Goal: Information Seeking & Learning: Check status

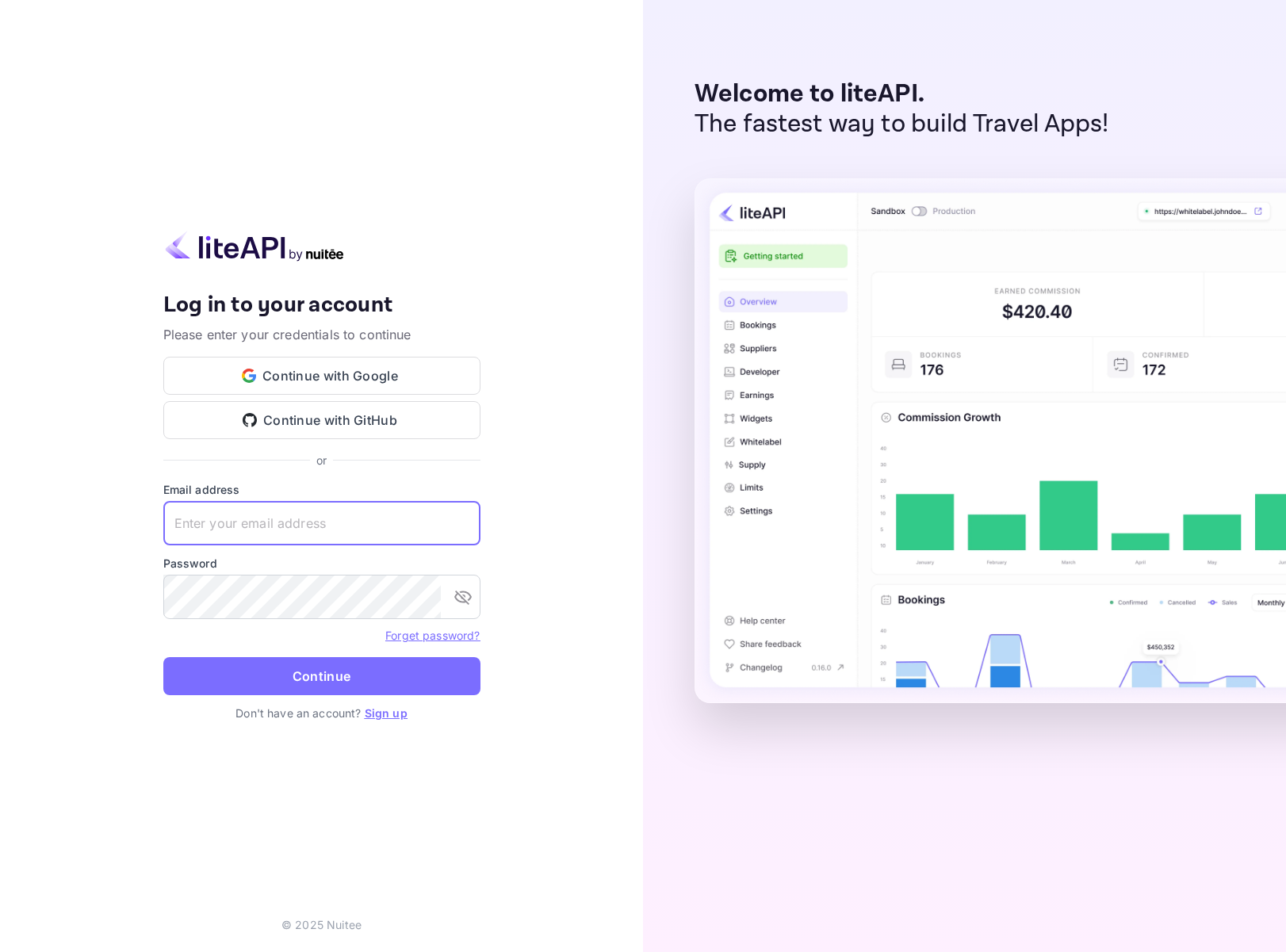
type input "[EMAIL_ADDRESS]"
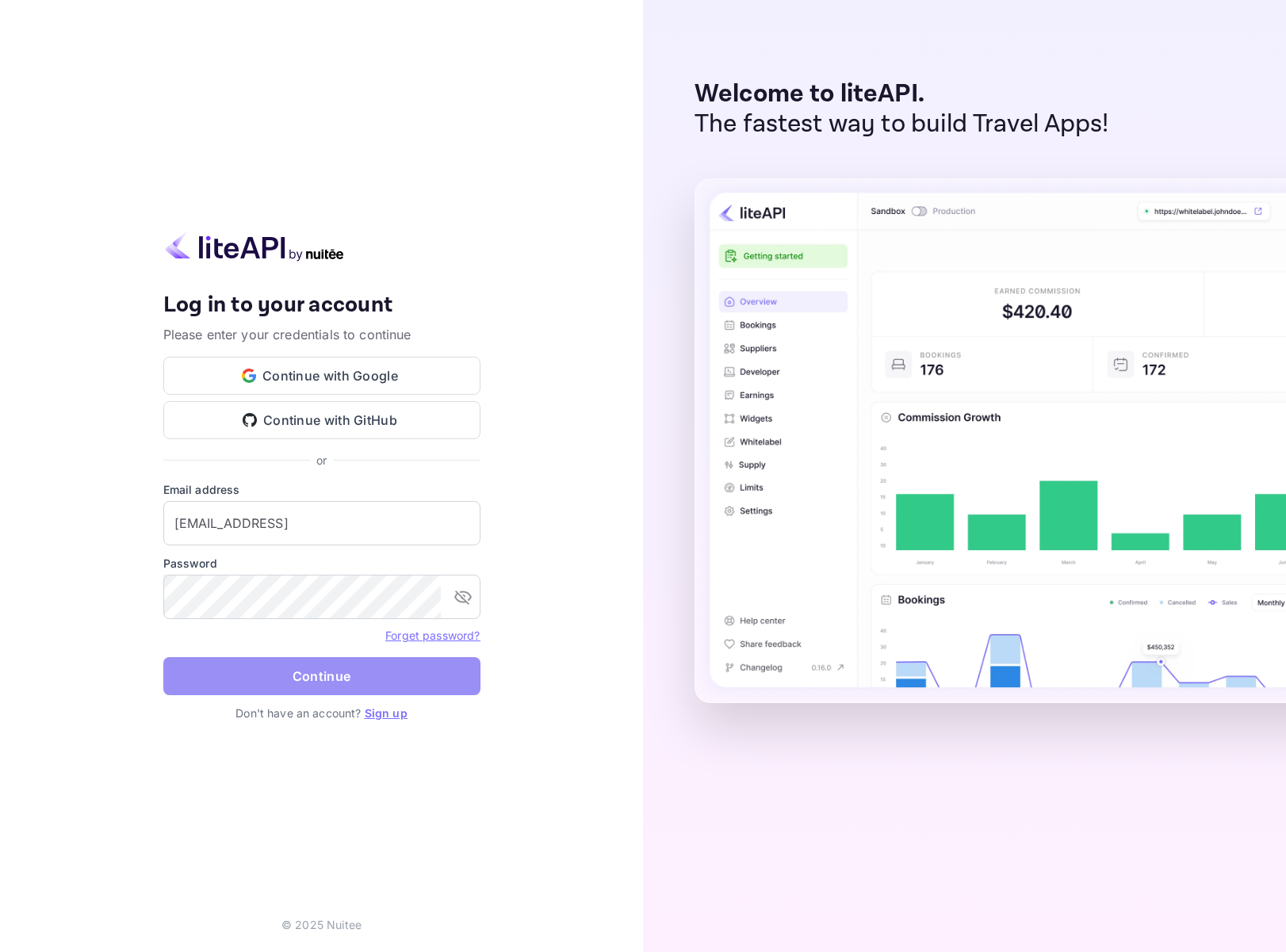
click at [349, 675] on button "Continue" at bounding box center [322, 675] width 317 height 38
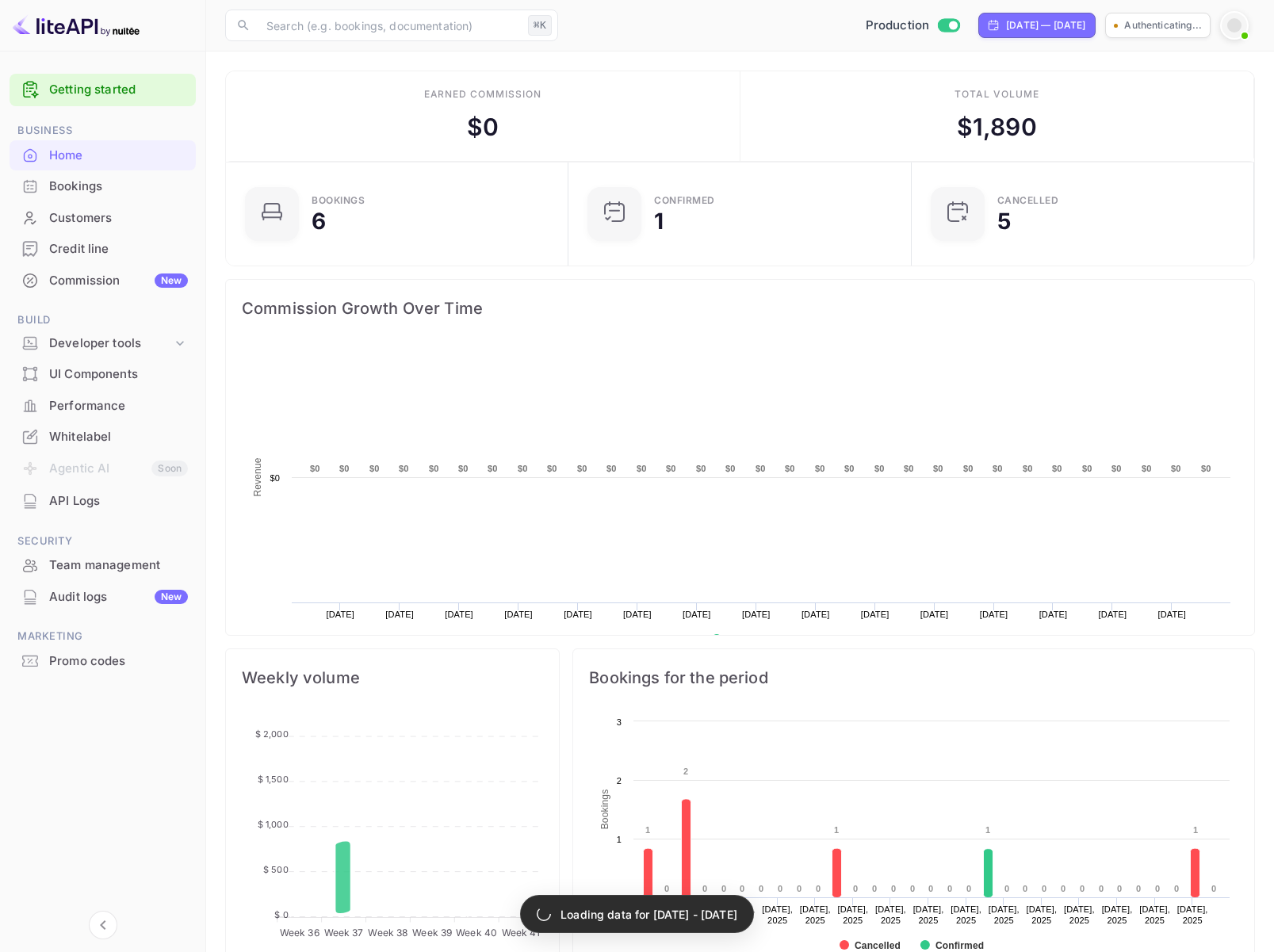
click at [82, 180] on div "Bookings" at bounding box center [118, 187] width 139 height 18
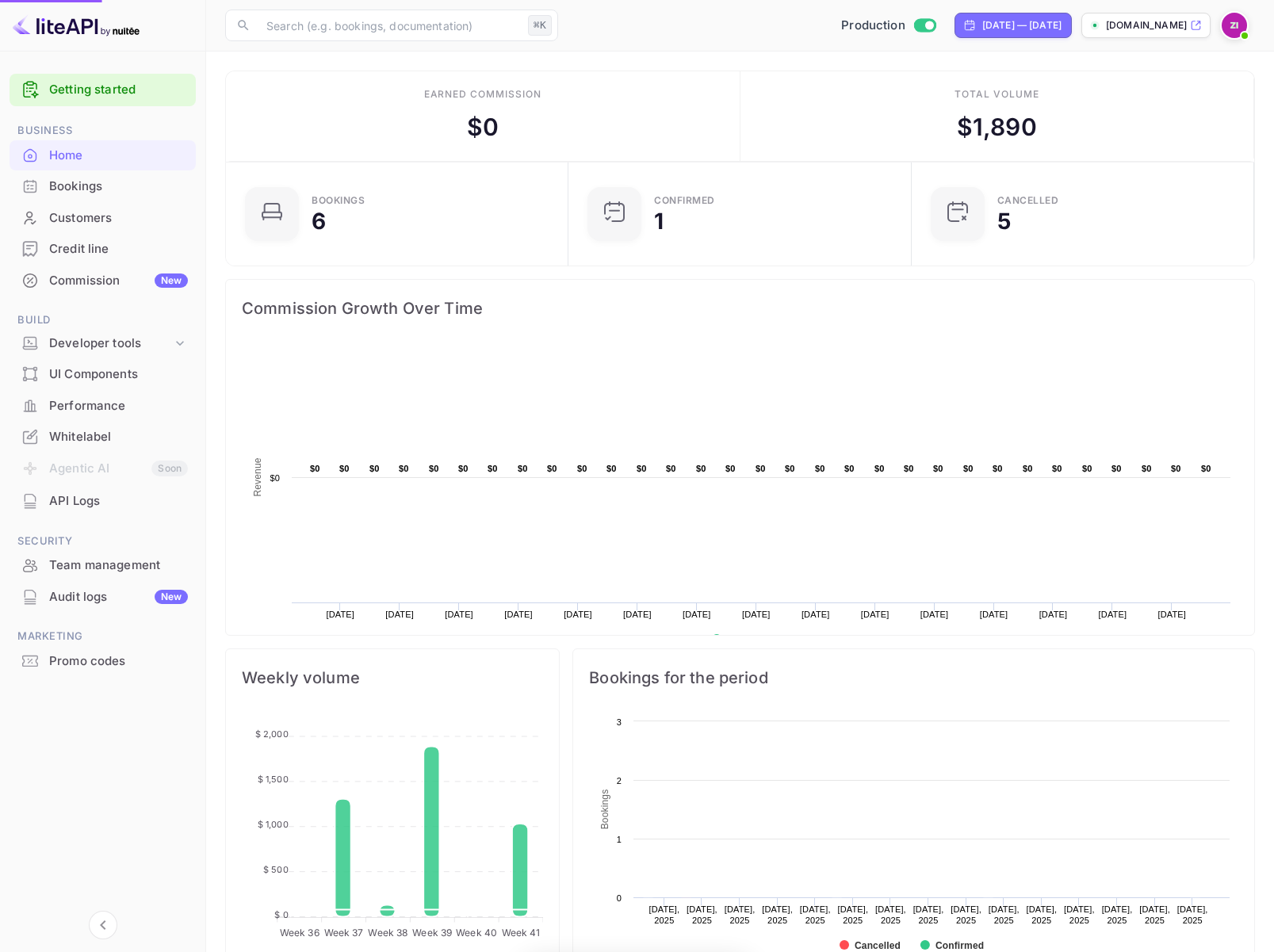
scroll to position [246, 322]
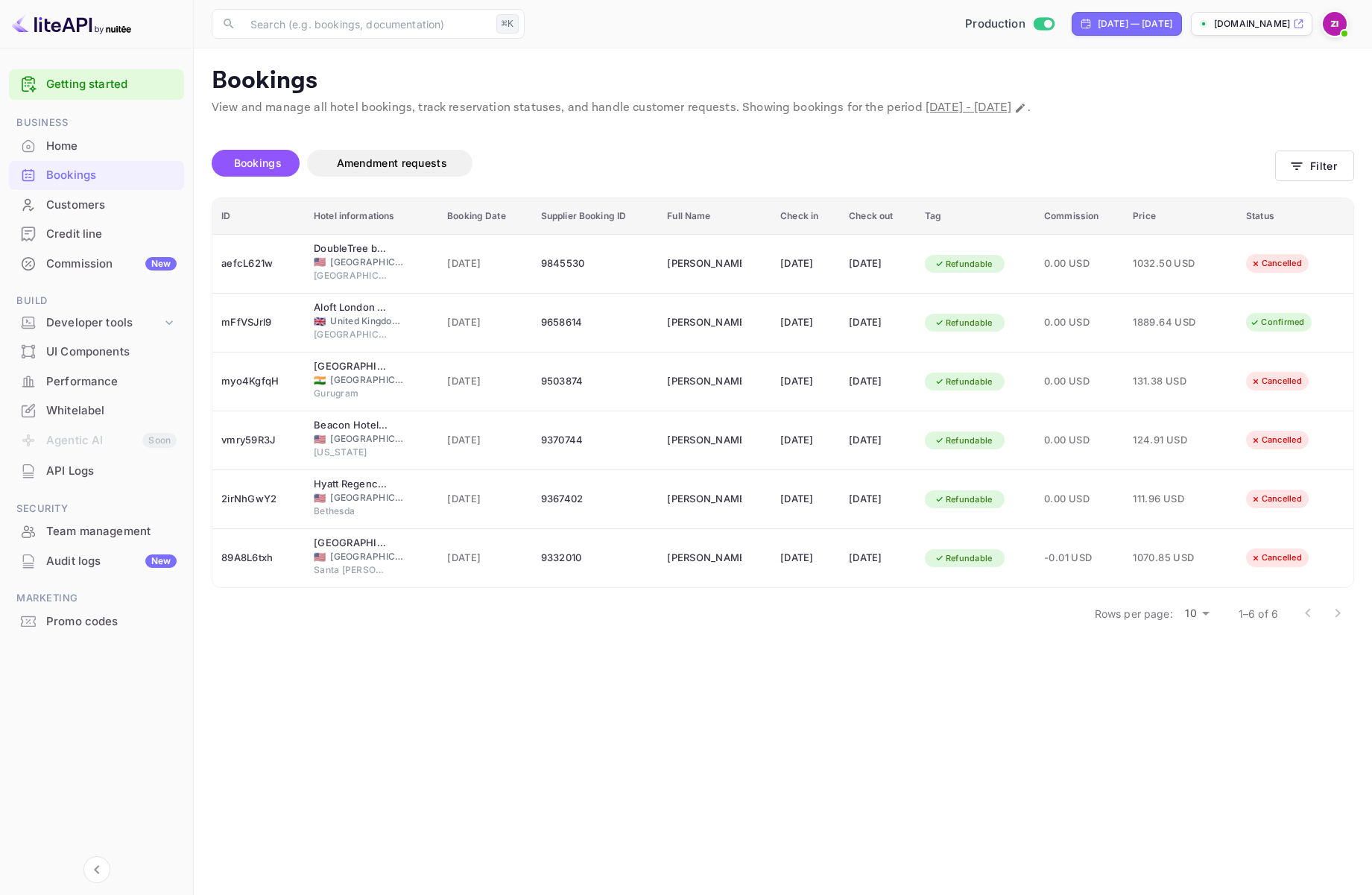
click at [1011, 109] on span "[DATE] - [DATE]" at bounding box center [967, 107] width 86 height 16
click at [1024, 108] on icon "Change date range" at bounding box center [1020, 108] width 9 height 9
select select "8"
select select "2025"
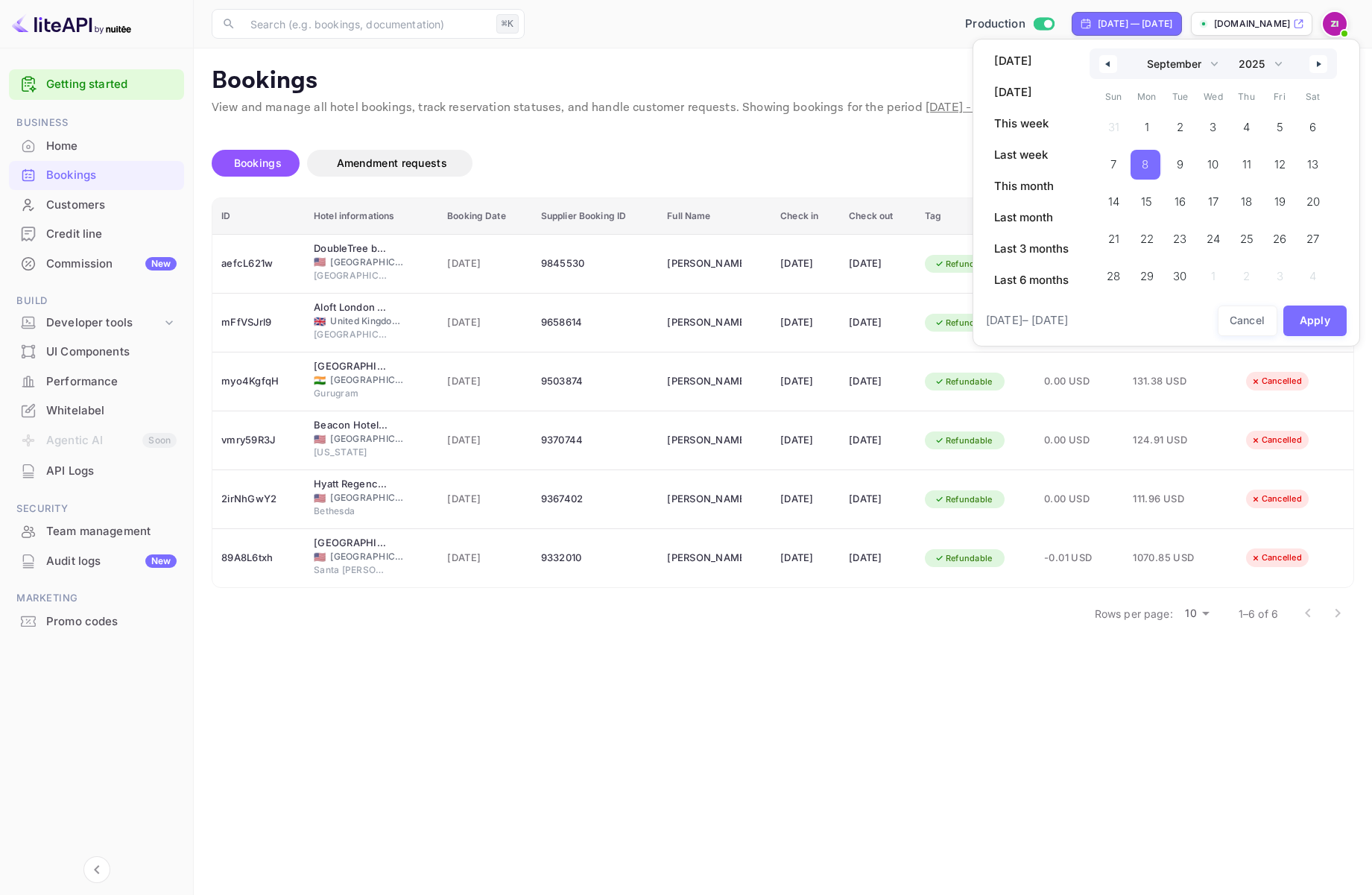
click at [1152, 171] on span "8" at bounding box center [1145, 164] width 29 height 29
click at [1007, 60] on span "[DATE]" at bounding box center [1031, 61] width 93 height 25
select select "9"
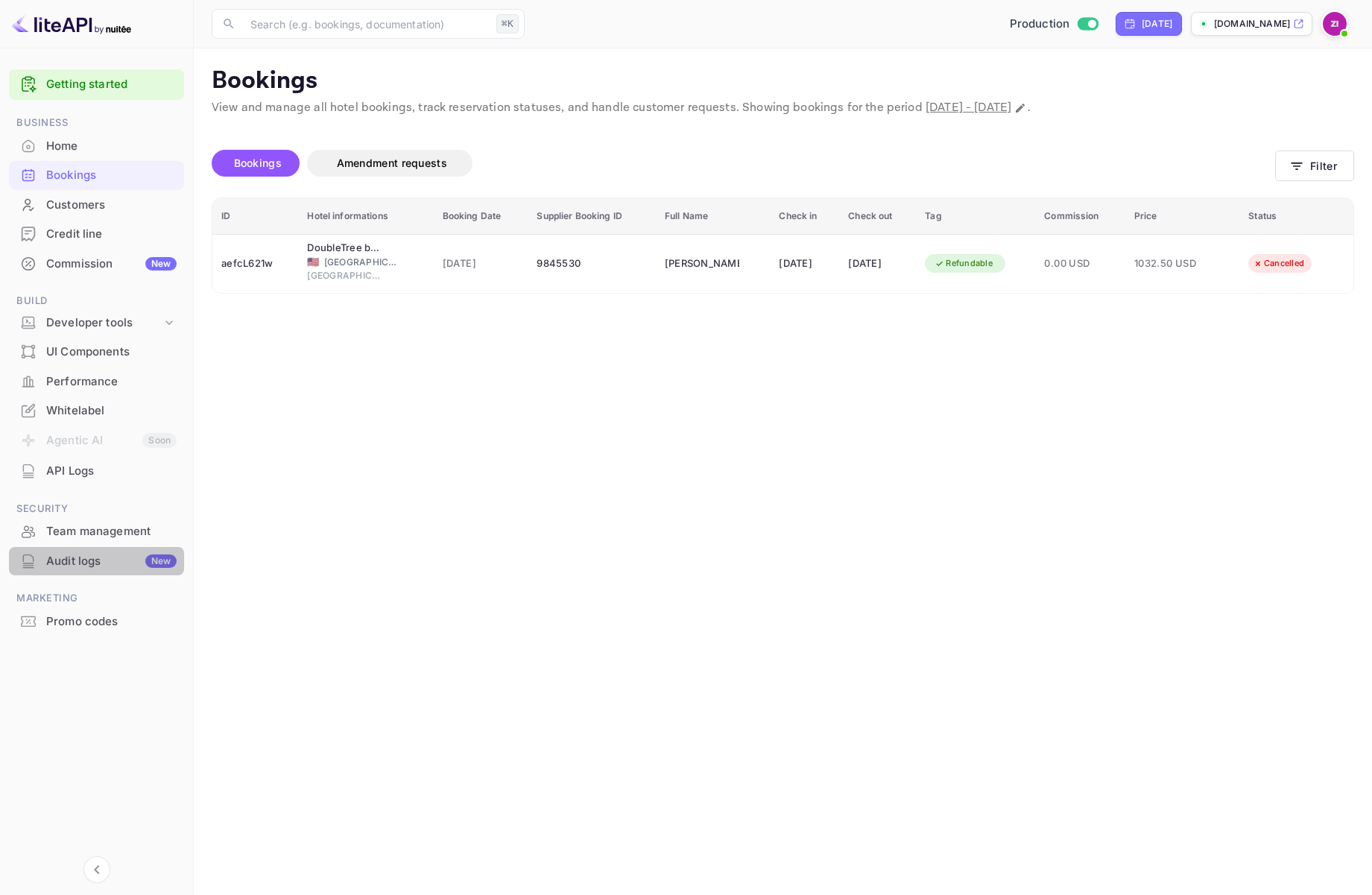
click at [84, 555] on div "Audit logs New" at bounding box center [111, 561] width 131 height 17
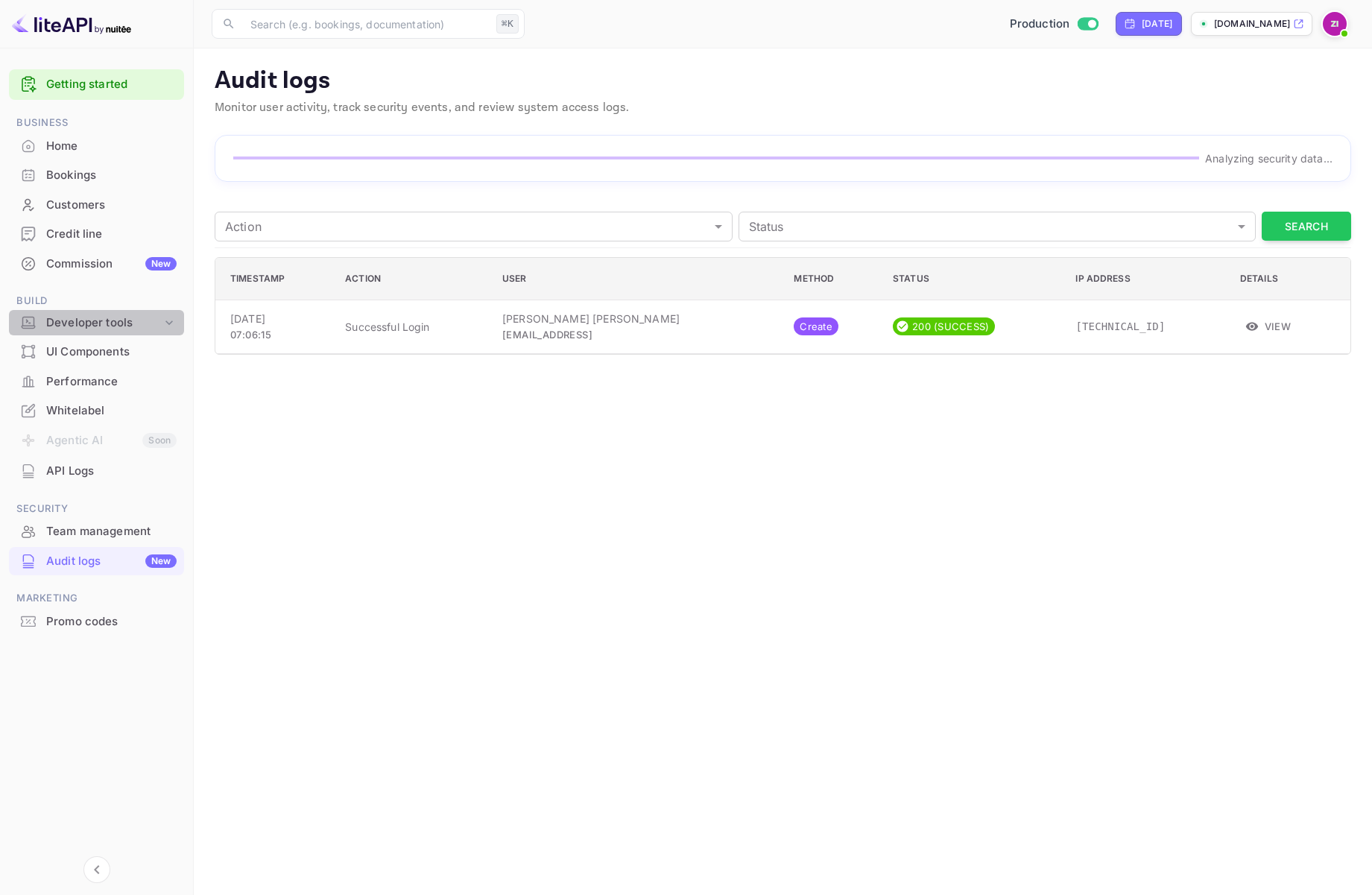
click at [97, 319] on div "Developer tools" at bounding box center [104, 323] width 116 height 17
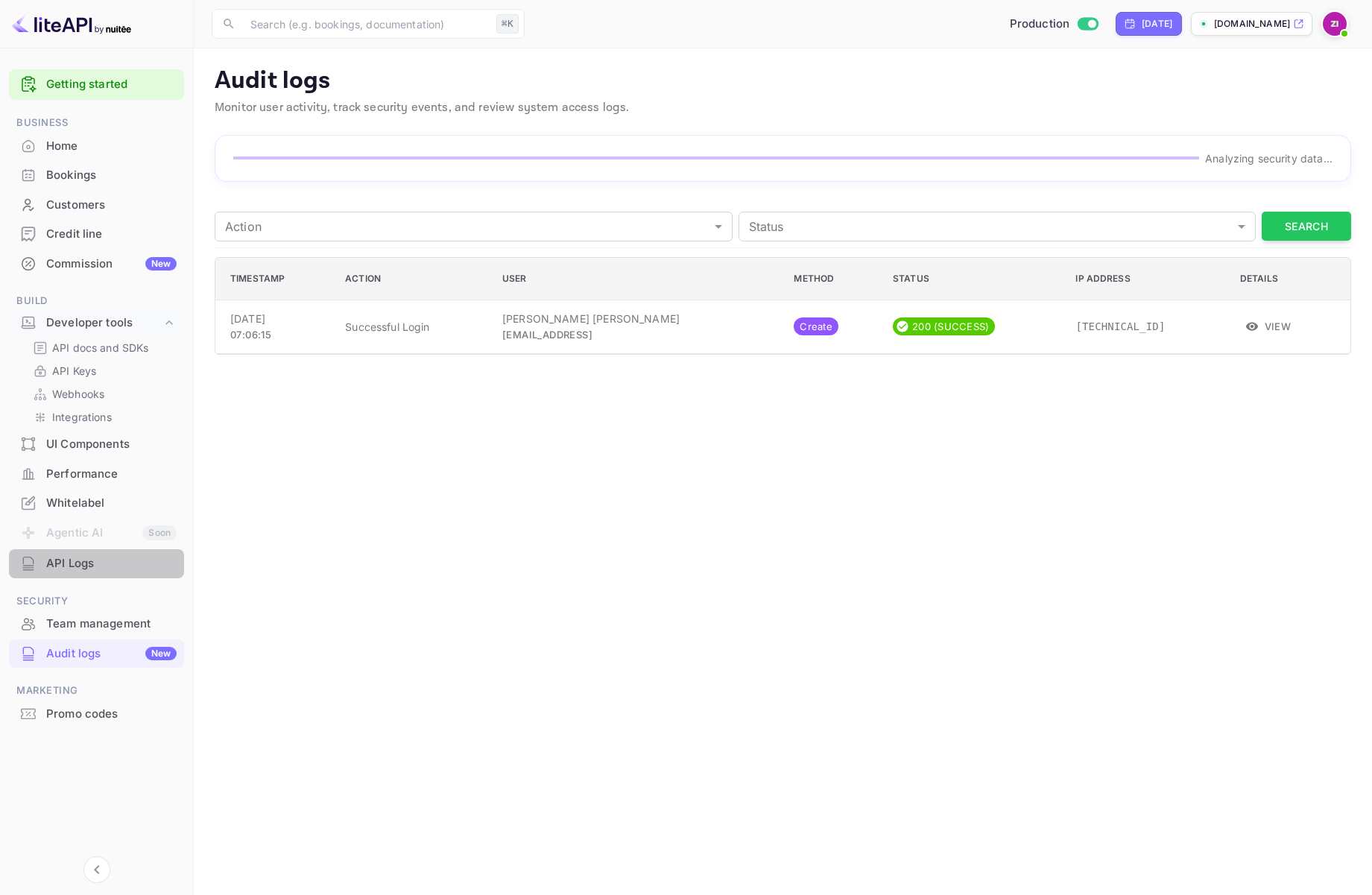
click at [73, 559] on div "API Logs" at bounding box center [111, 564] width 131 height 17
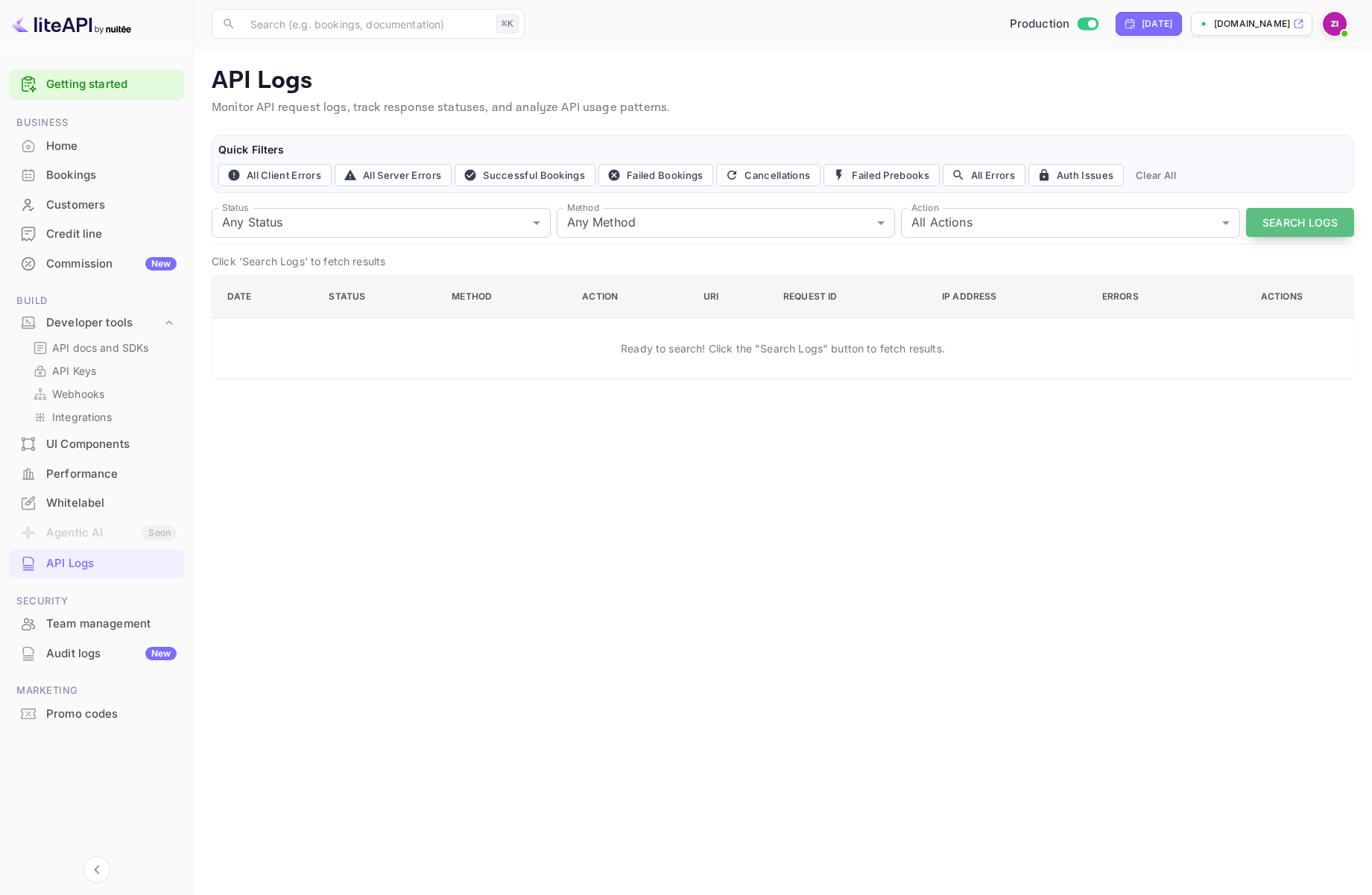
click at [1208, 218] on button "Search Logs" at bounding box center [1299, 222] width 108 height 29
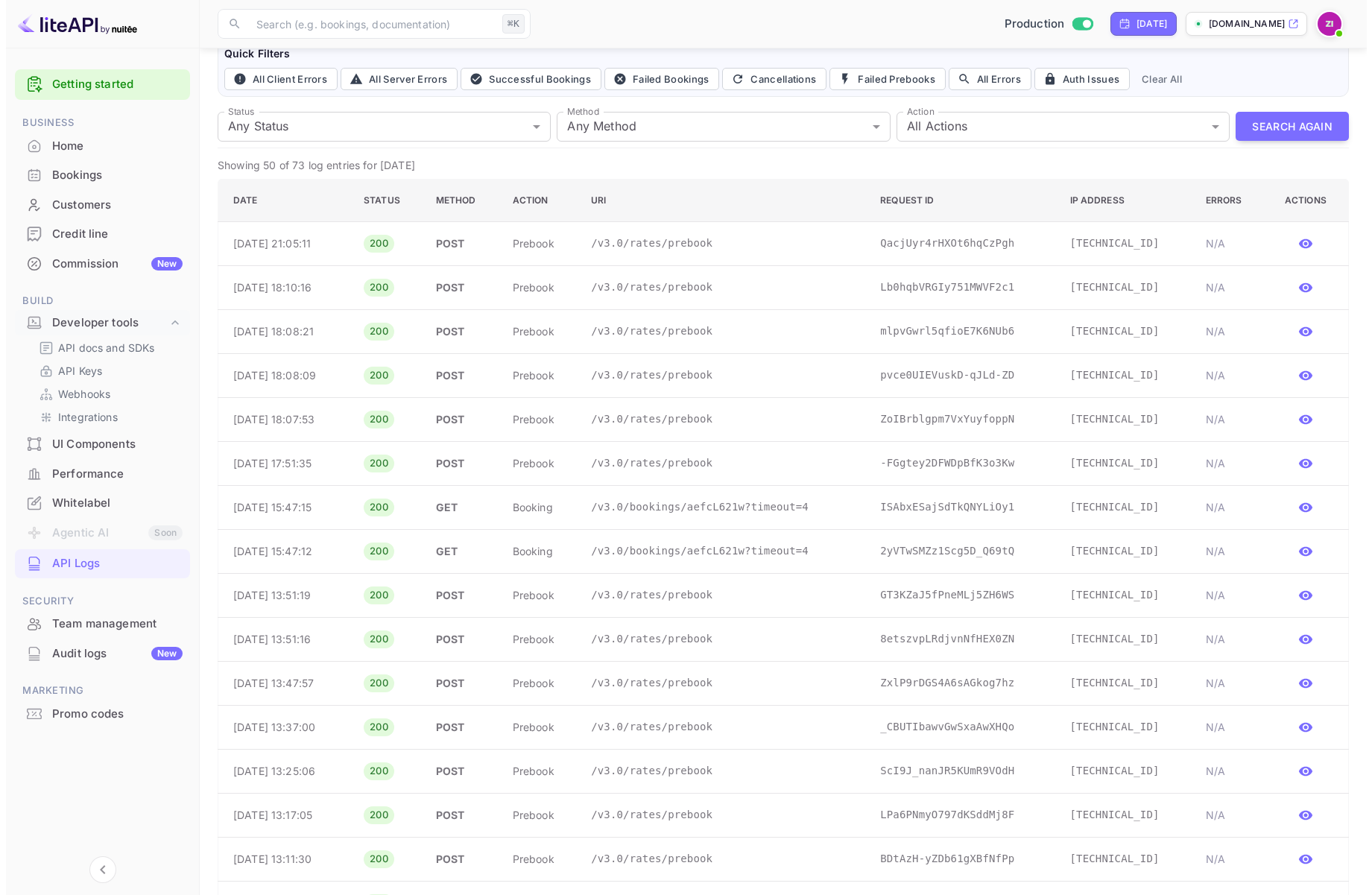
scroll to position [140, 0]
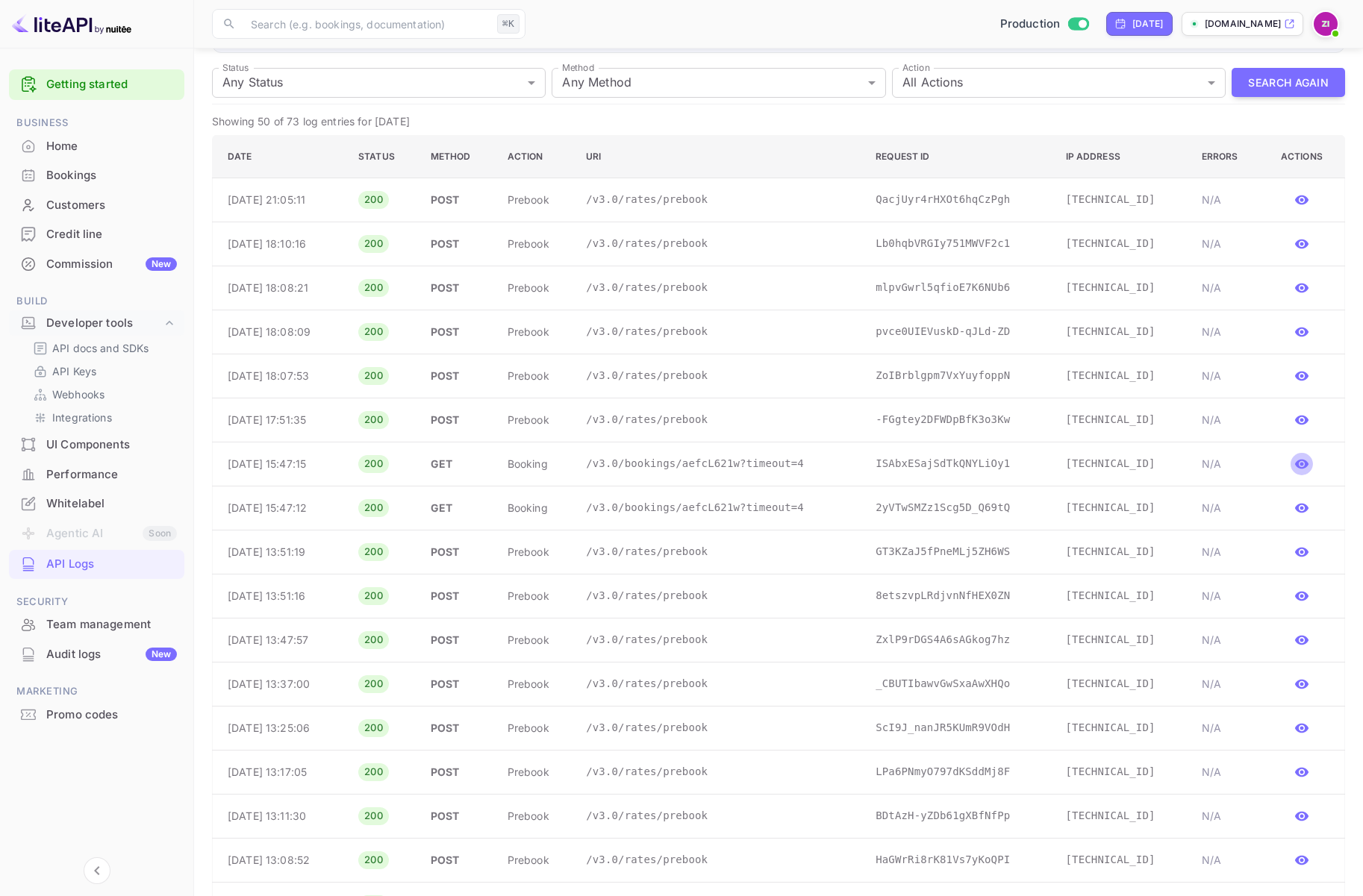
click at [1210, 464] on icon "button" at bounding box center [1302, 464] width 14 height 10
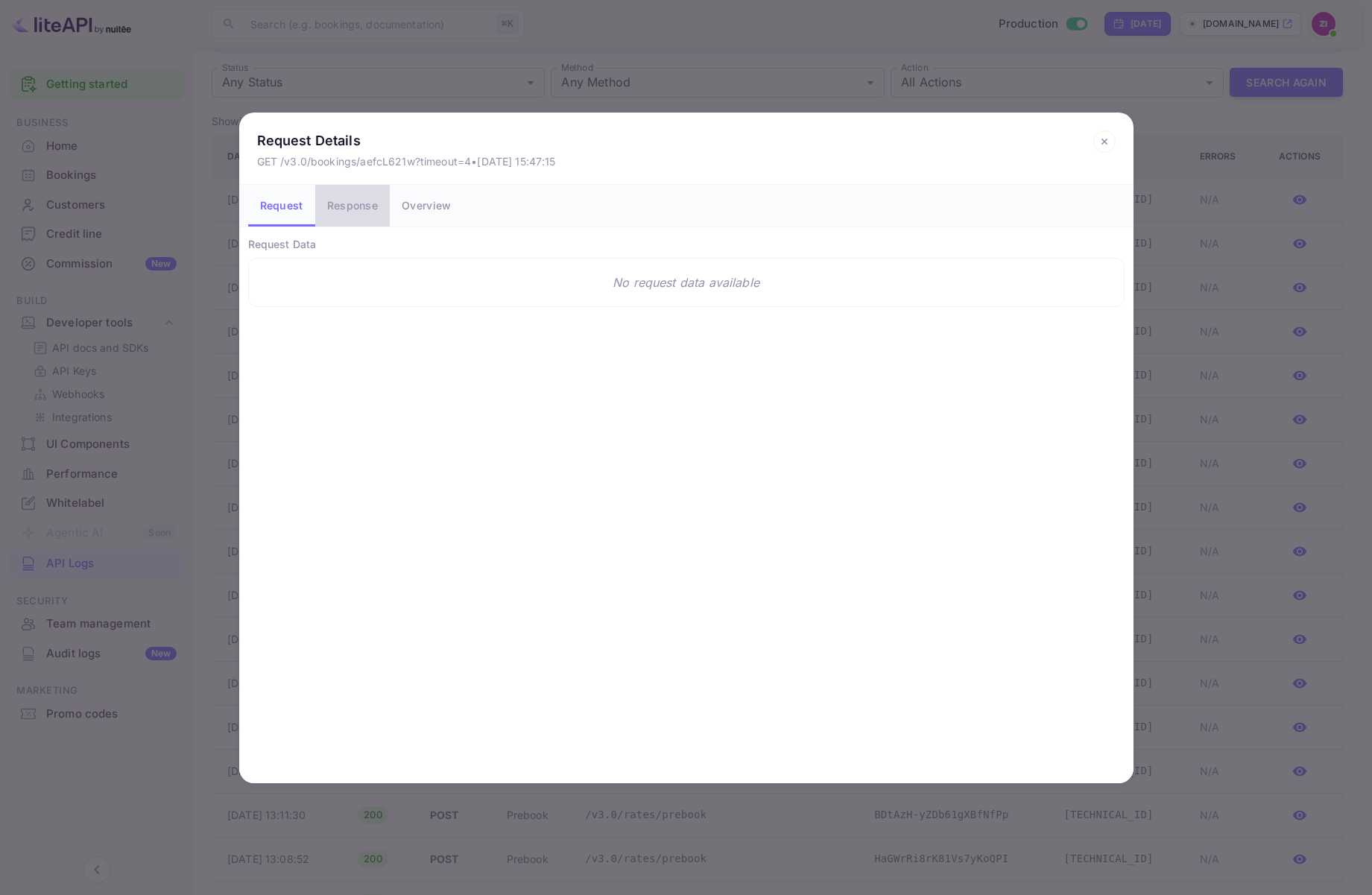
click at [348, 206] on button "Response" at bounding box center [353, 206] width 74 height 42
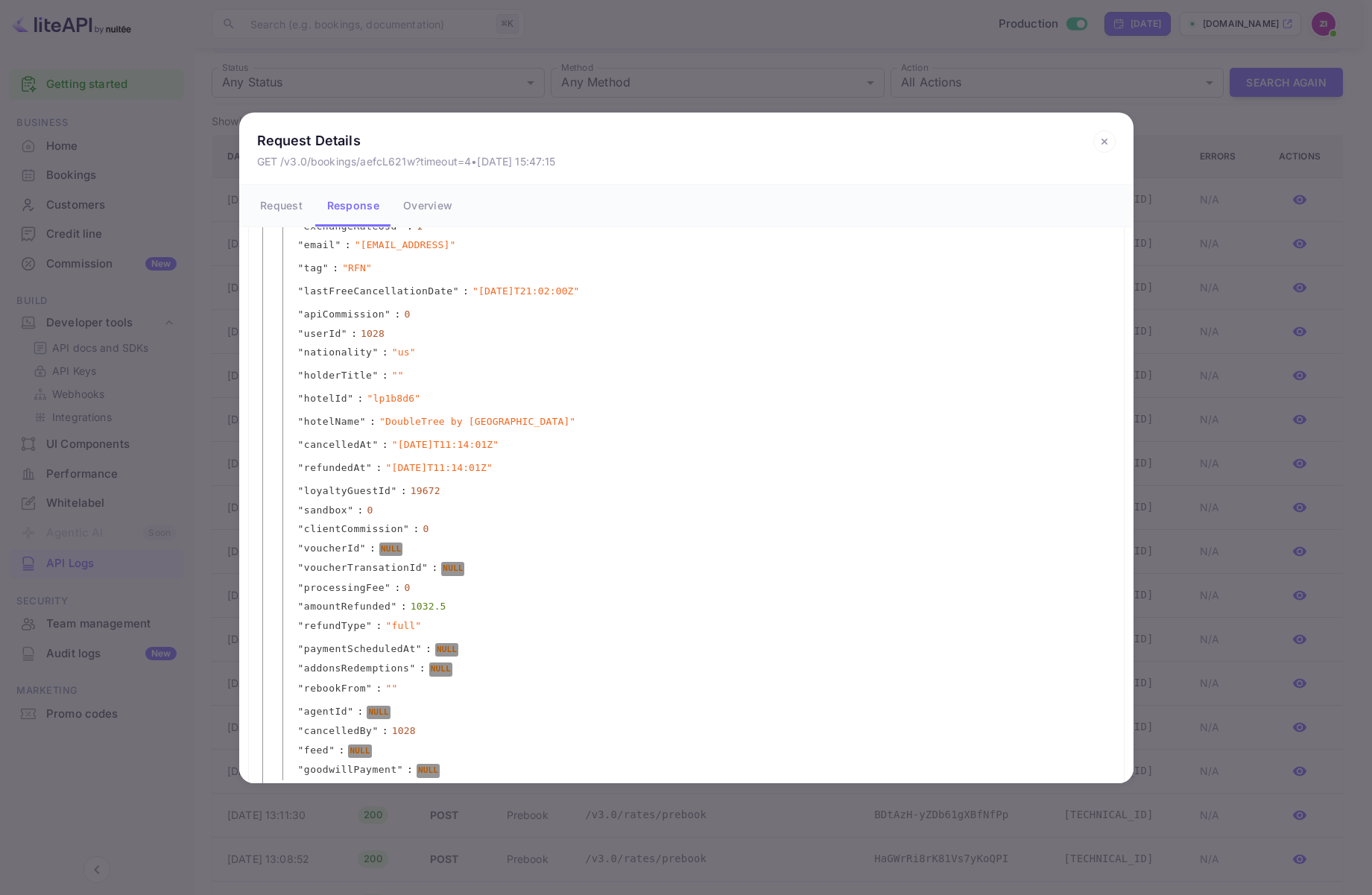
scroll to position [987, 0]
click at [1108, 143] on icon at bounding box center [1104, 142] width 22 height 22
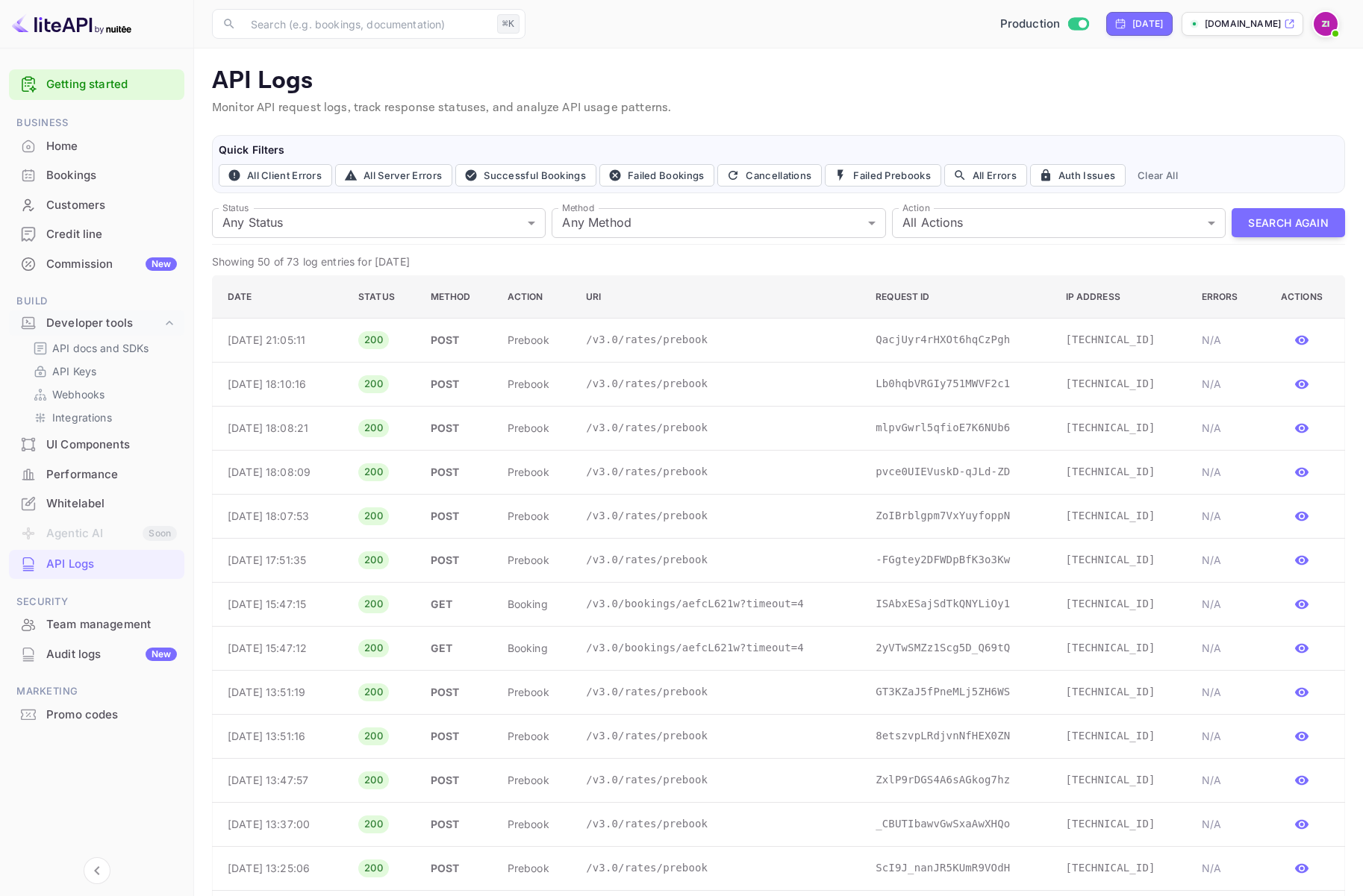
scroll to position [0, 0]
click at [68, 147] on div "Home" at bounding box center [111, 146] width 131 height 17
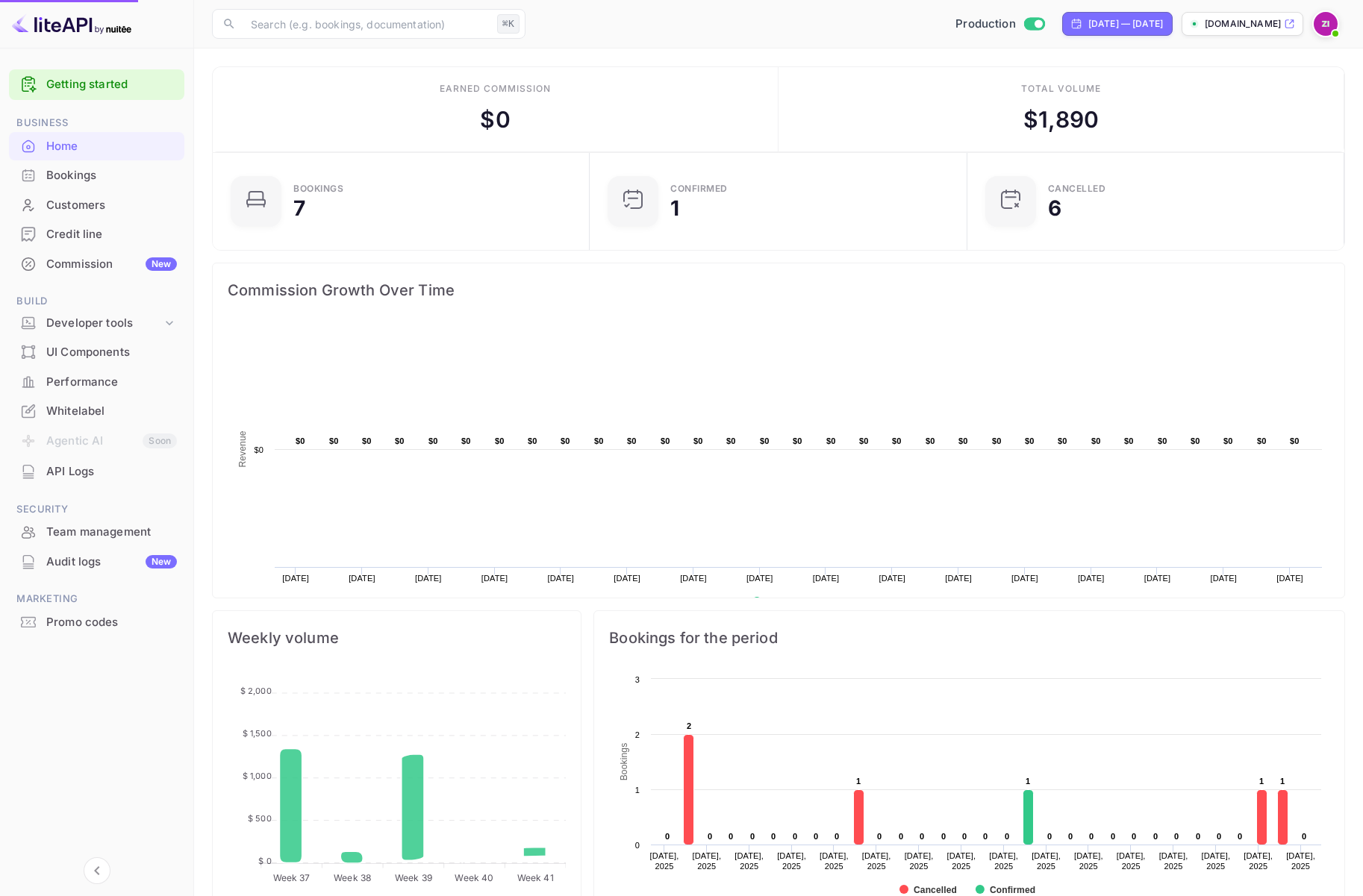
click at [53, 177] on div "Bookings" at bounding box center [111, 176] width 131 height 17
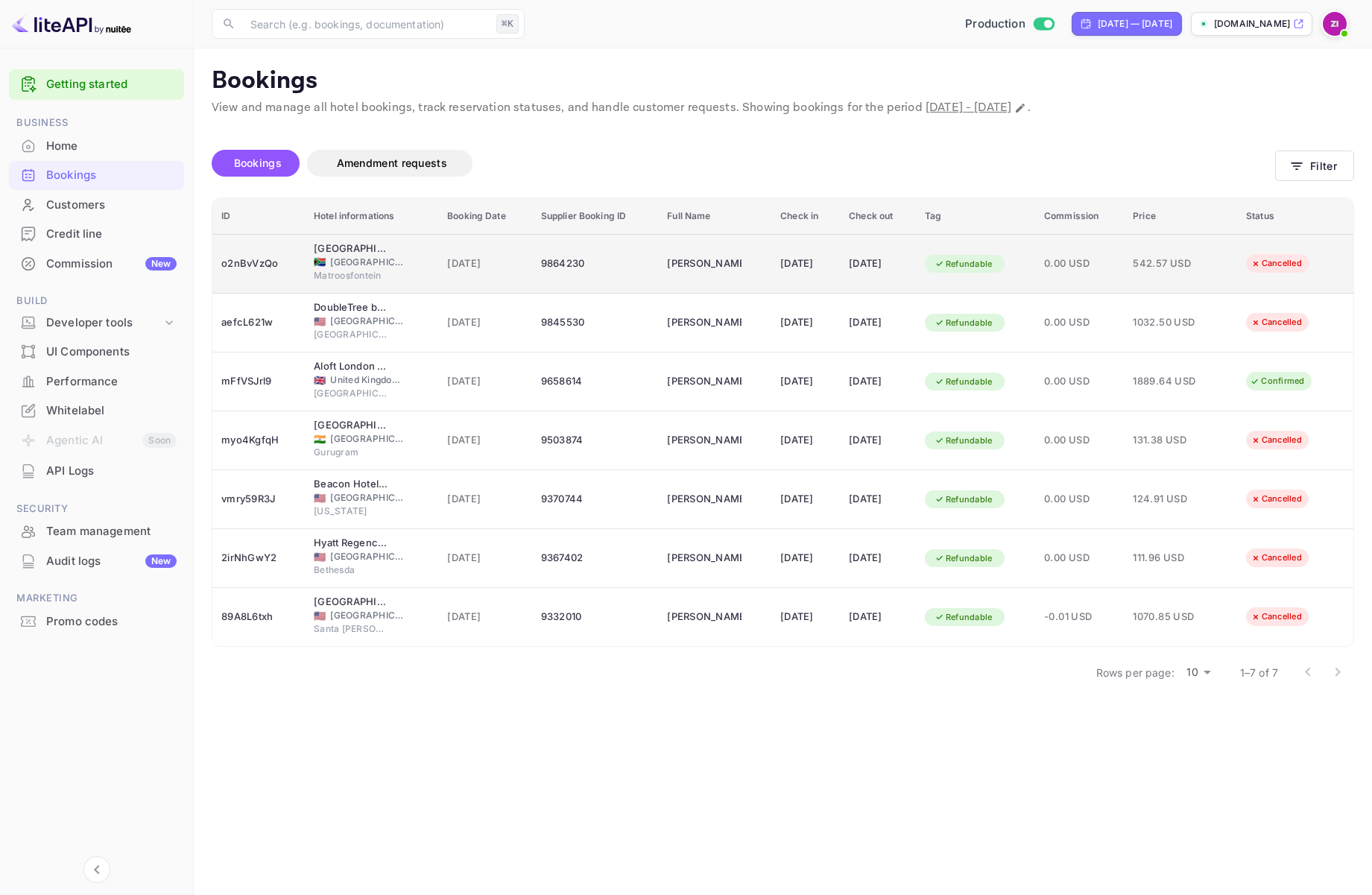
click at [358, 265] on span "[GEOGRAPHIC_DATA]" at bounding box center [367, 263] width 74 height 14
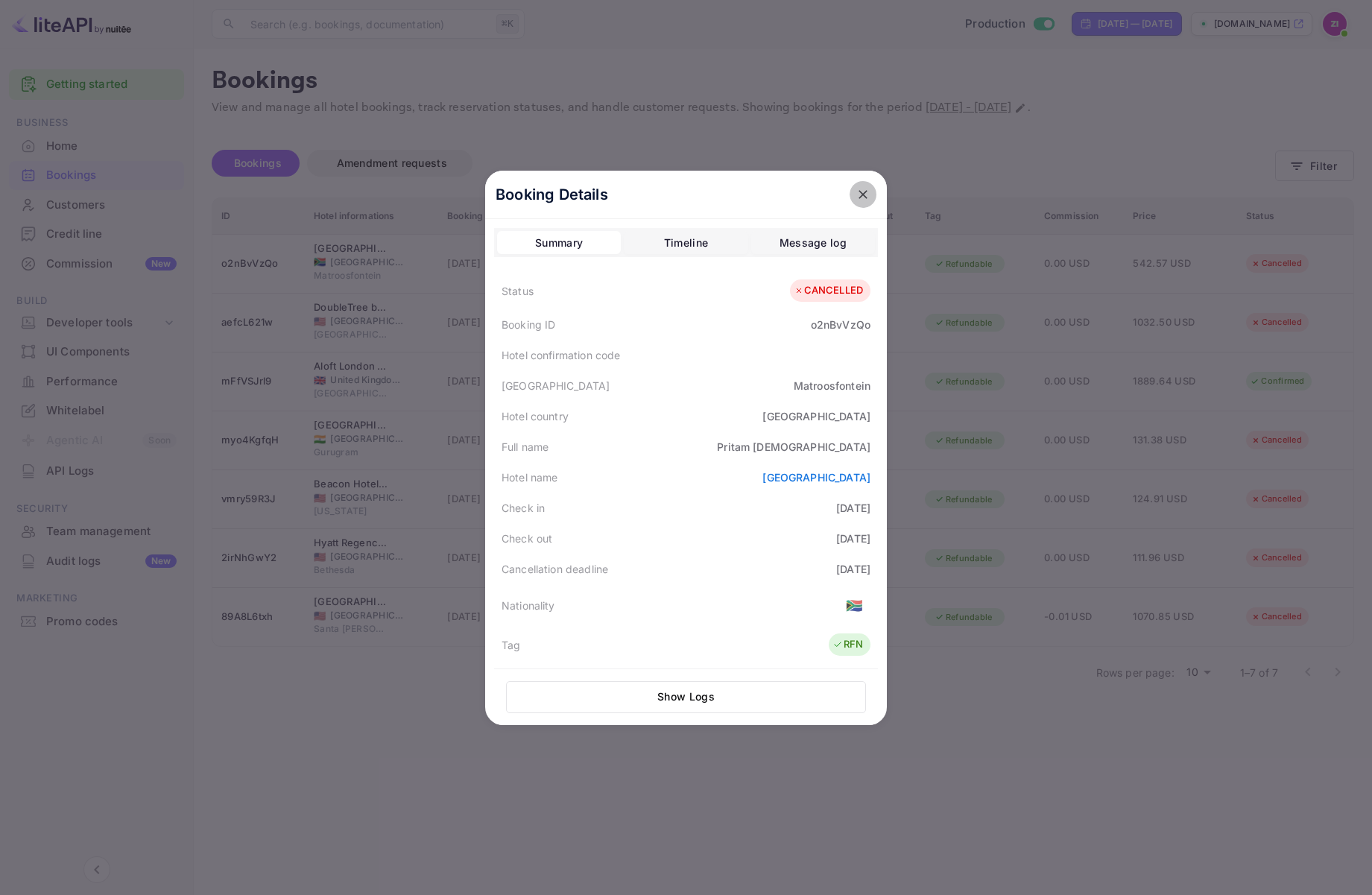
click at [855, 187] on icon "close" at bounding box center [862, 194] width 15 height 15
